Goal: Obtain resource: Obtain resource

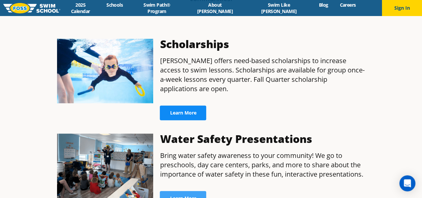
click at [184, 110] on span "Learn More" at bounding box center [183, 112] width 26 height 5
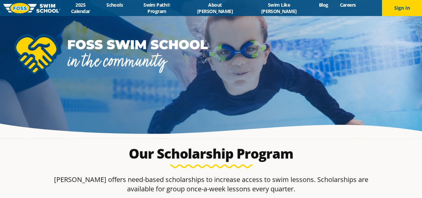
scroll to position [173, 0]
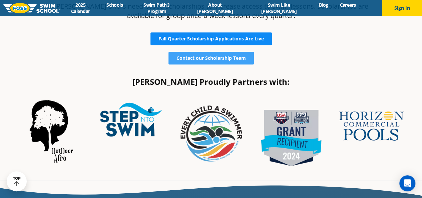
click at [220, 39] on span "Fall Quarter Scholarship Applications Are Live" at bounding box center [210, 38] width 105 height 5
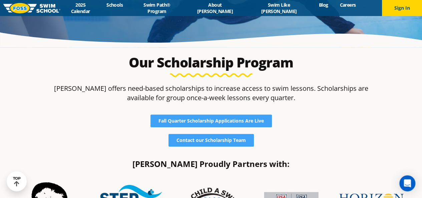
scroll to position [93, 0]
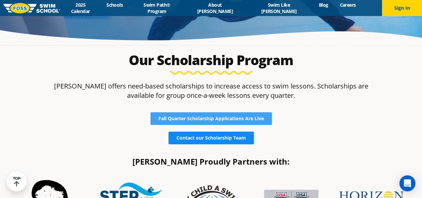
click at [229, 137] on span "Contact our Scholarship Team" at bounding box center [210, 137] width 69 height 5
click at [201, 138] on span "Contact our Scholarship Team" at bounding box center [210, 137] width 69 height 5
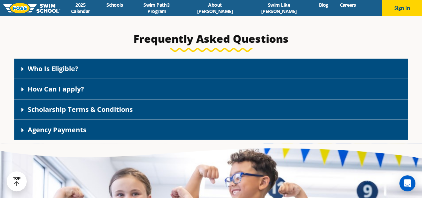
scroll to position [940, 0]
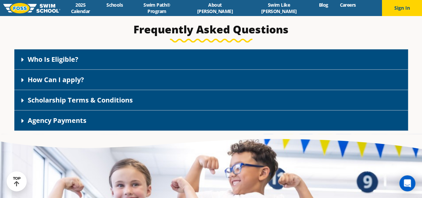
click at [342, 76] on div "How Can I apply?" at bounding box center [210, 80] width 393 height 20
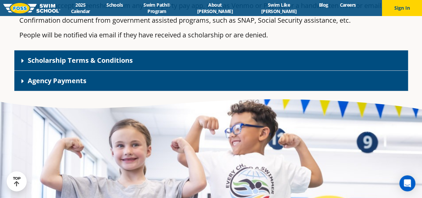
scroll to position [1178, 0]
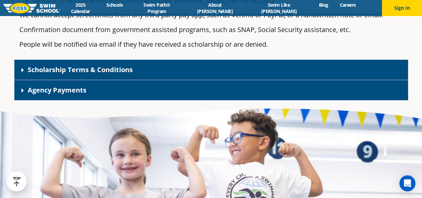
click at [325, 70] on div "Scholarship Terms & Conditions" at bounding box center [210, 70] width 393 height 20
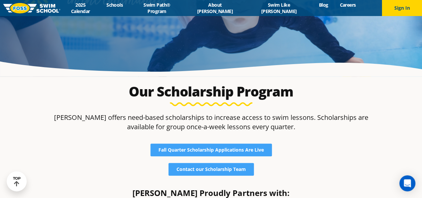
scroll to position [0, 0]
